Goal: Task Accomplishment & Management: Use online tool/utility

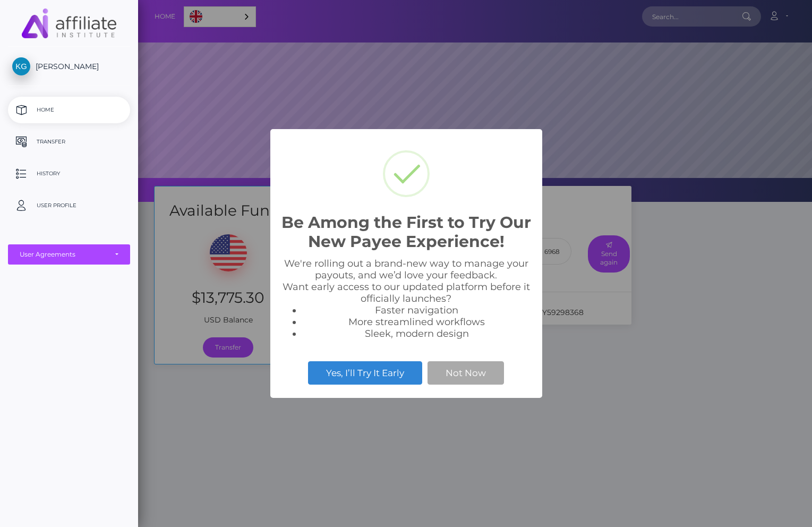
scroll to position [202, 674]
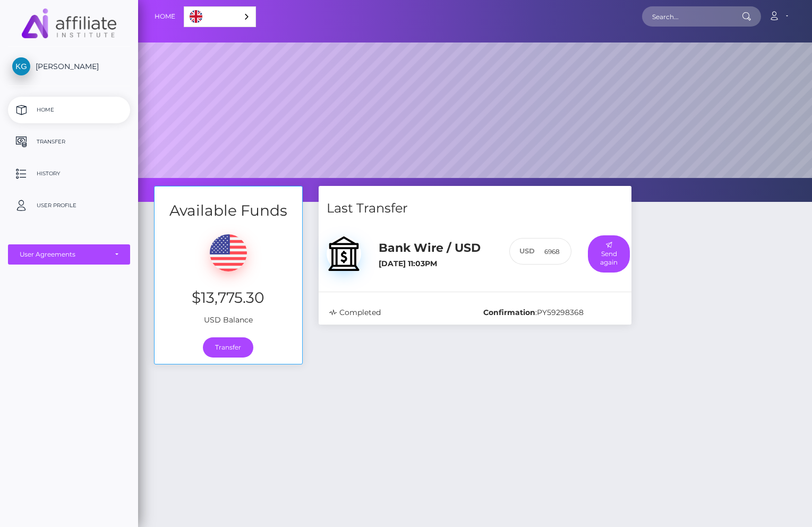
click at [589, 419] on div "Available Funds $13,775.30 USD Balance Transfer Last Transfer Bank Wire / USD 6…" at bounding box center [475, 416] width 674 height 461
click at [471, 428] on div "Available Funds $13,775.30 USD Balance Transfer Last Transfer Bank Wire / USD 6…" at bounding box center [475, 416] width 674 height 461
click at [231, 345] on link "Transfer" at bounding box center [228, 347] width 50 height 20
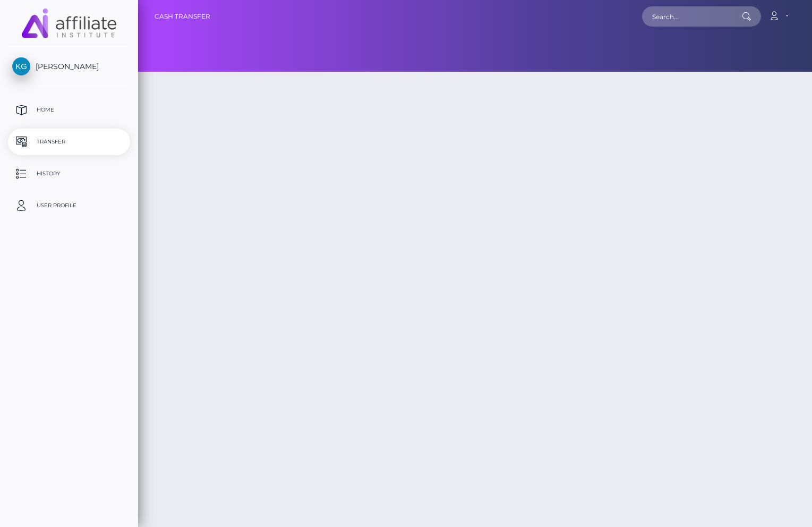
type input "13775.3"
select select
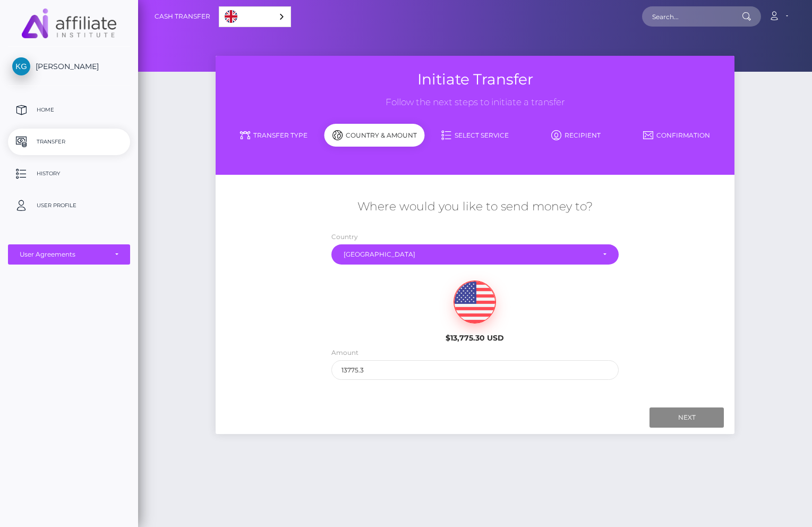
click at [689, 288] on div "$13,775.30 USD" at bounding box center [475, 308] width 433 height 77
click at [676, 416] on input "Next" at bounding box center [686, 417] width 74 height 20
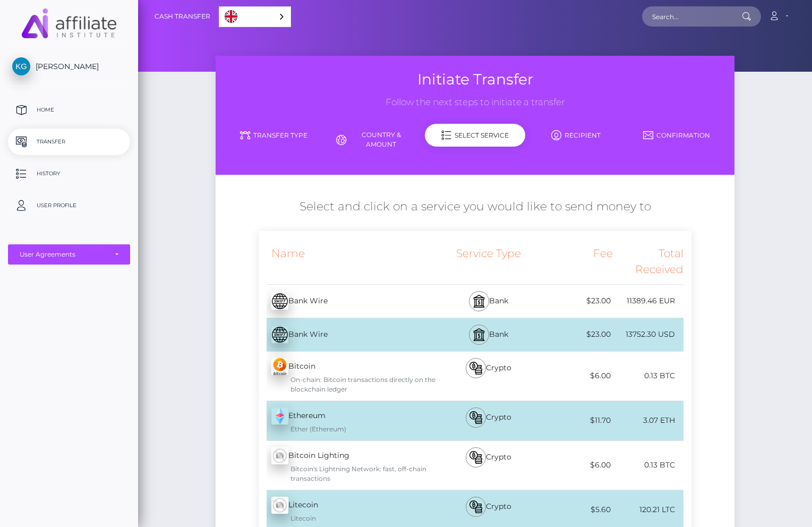
click at [364, 337] on div "Bank Wire - USD" at bounding box center [347, 335] width 177 height 30
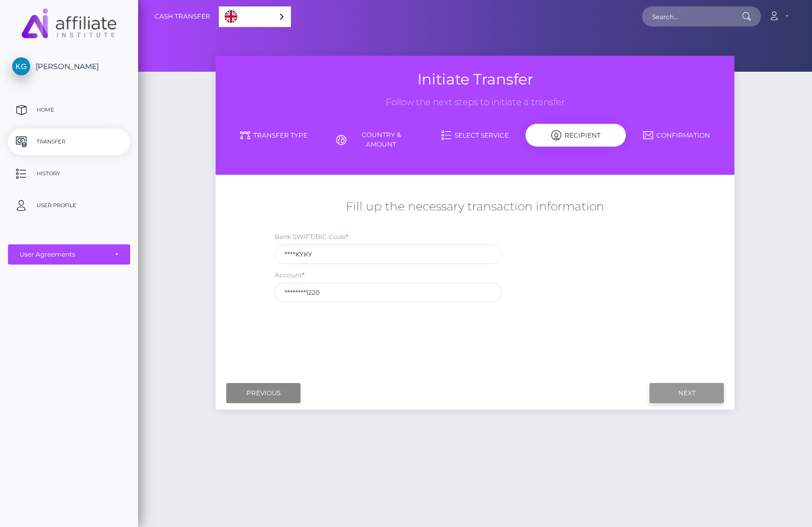
click at [694, 392] on input "Next" at bounding box center [686, 393] width 74 height 20
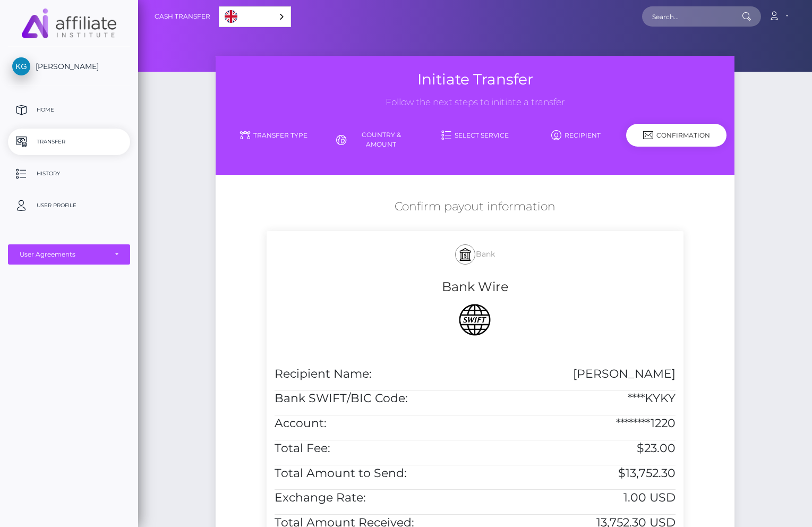
scroll to position [210, 0]
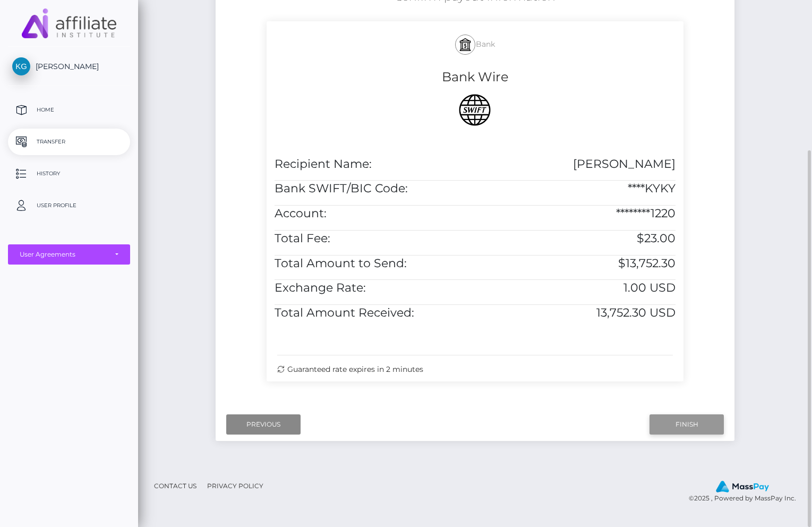
click at [681, 432] on input "Finish" at bounding box center [686, 424] width 74 height 20
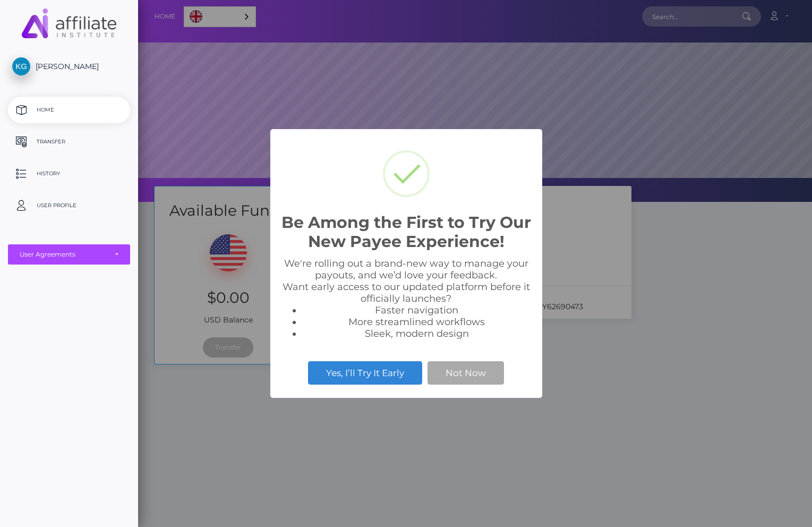
scroll to position [202, 674]
click at [483, 378] on button "Not Now" at bounding box center [465, 372] width 76 height 23
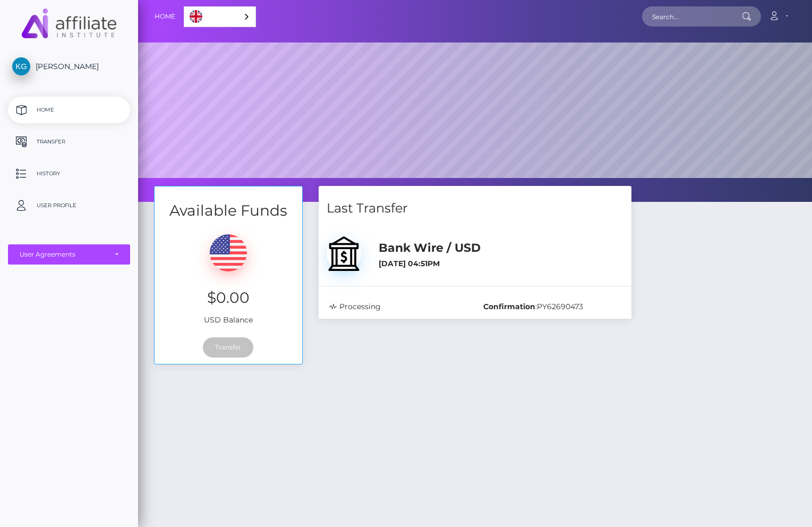
click at [43, 114] on p "Home" at bounding box center [69, 110] width 114 height 16
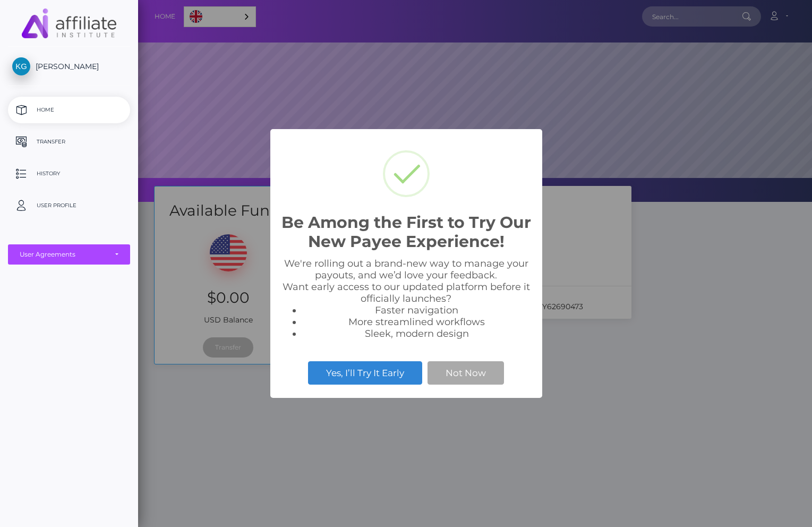
scroll to position [202, 674]
click at [487, 374] on button "Not Now" at bounding box center [465, 372] width 76 height 23
